Goal: Book appointment/travel/reservation

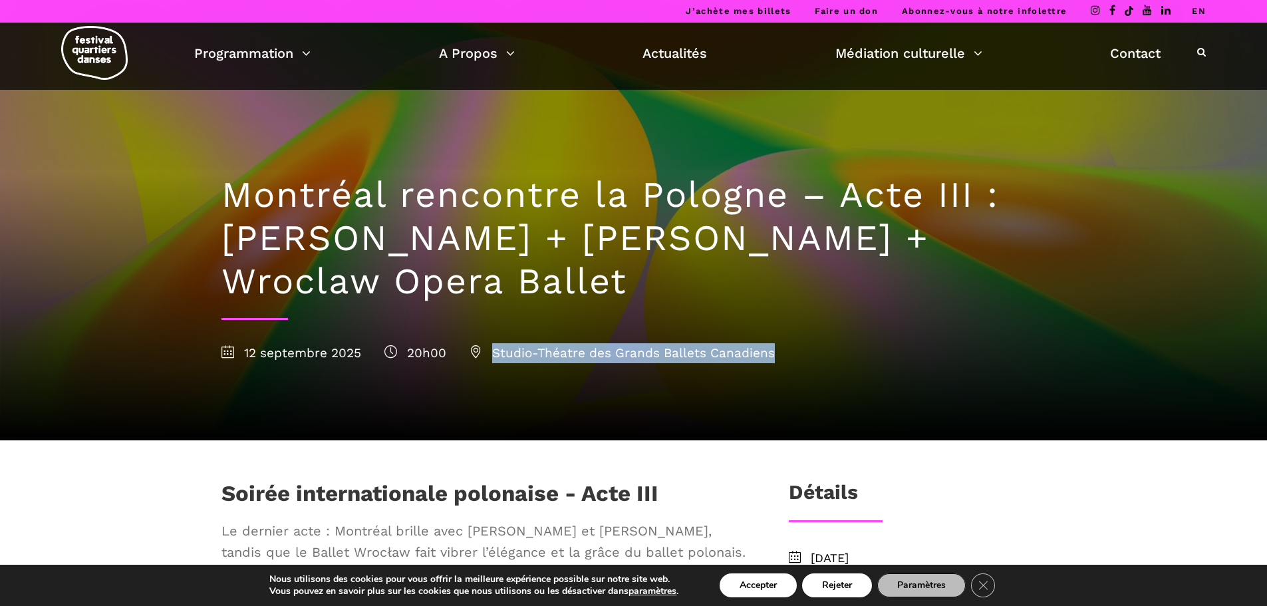
drag, startPoint x: 493, startPoint y: 353, endPoint x: 788, endPoint y: 348, distance: 294.6
click at [788, 348] on div "12 septembre 2025 20h00 Studio-Théatre des Grands Ballets Canadiens" at bounding box center [633, 353] width 825 height 20
copy span "Studio-Théatre des Grands Ballets Canadiens"
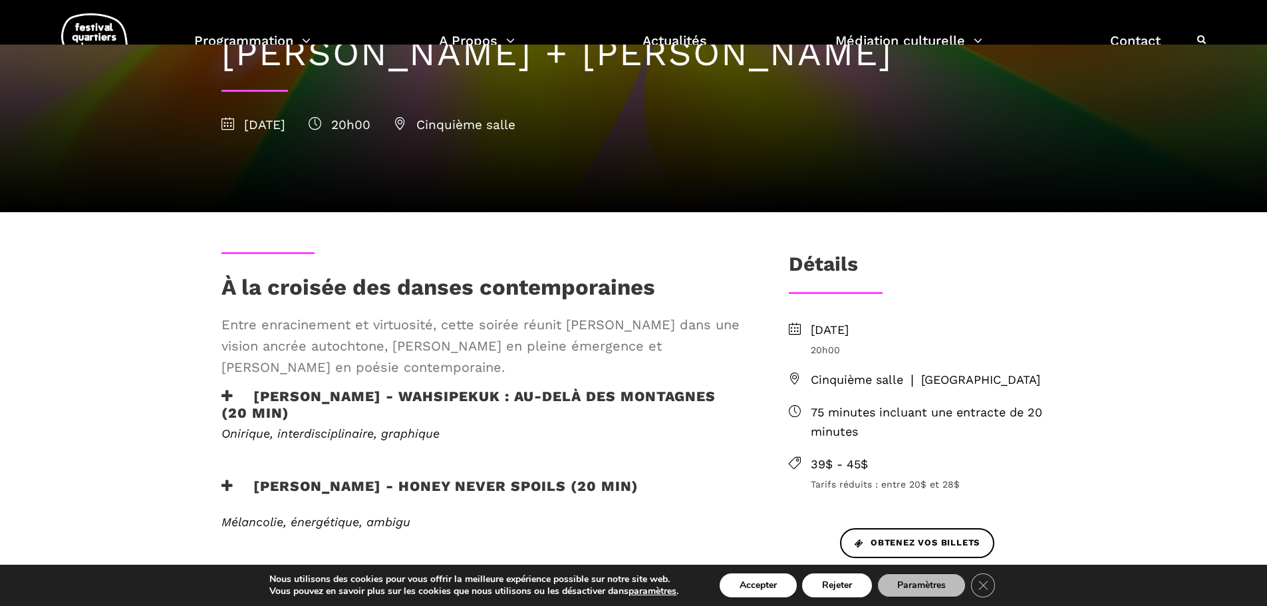
scroll to position [199, 0]
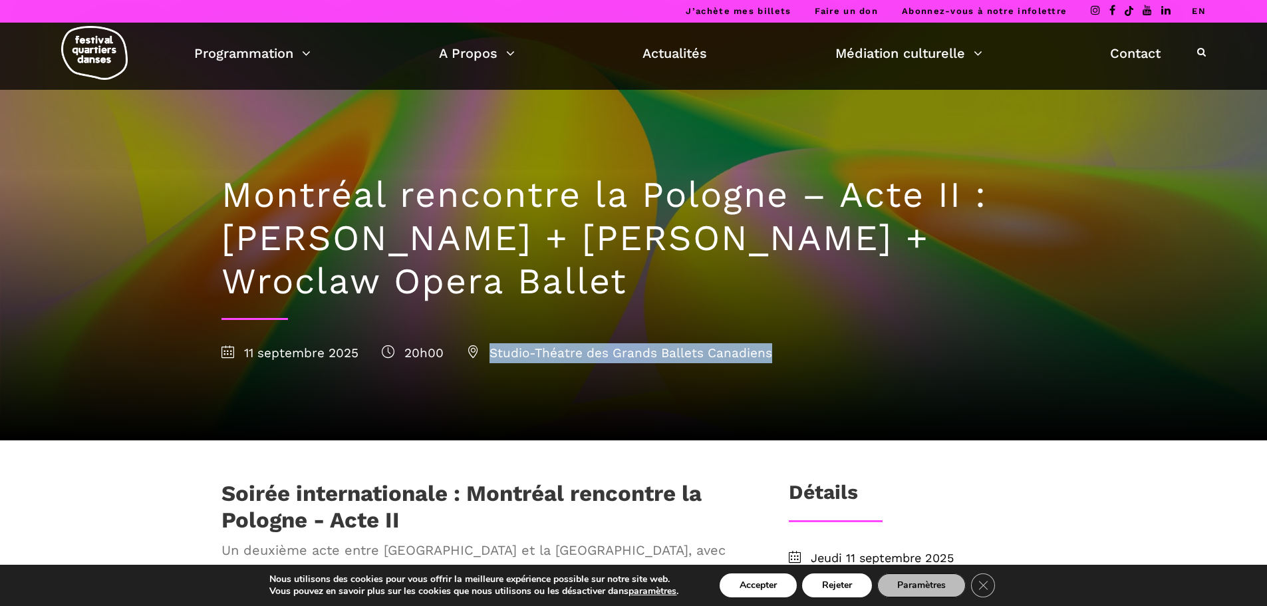
drag, startPoint x: 493, startPoint y: 356, endPoint x: 769, endPoint y: 341, distance: 277.0
click at [769, 341] on div "Montréal rencontre la Pologne – Acte II : [PERSON_NAME] + [PERSON_NAME] + Wrocl…" at bounding box center [633, 265] width 851 height 350
copy span "Studio-Théatre des Grands Ballets Canadiens"
